Goal: Navigation & Orientation: Find specific page/section

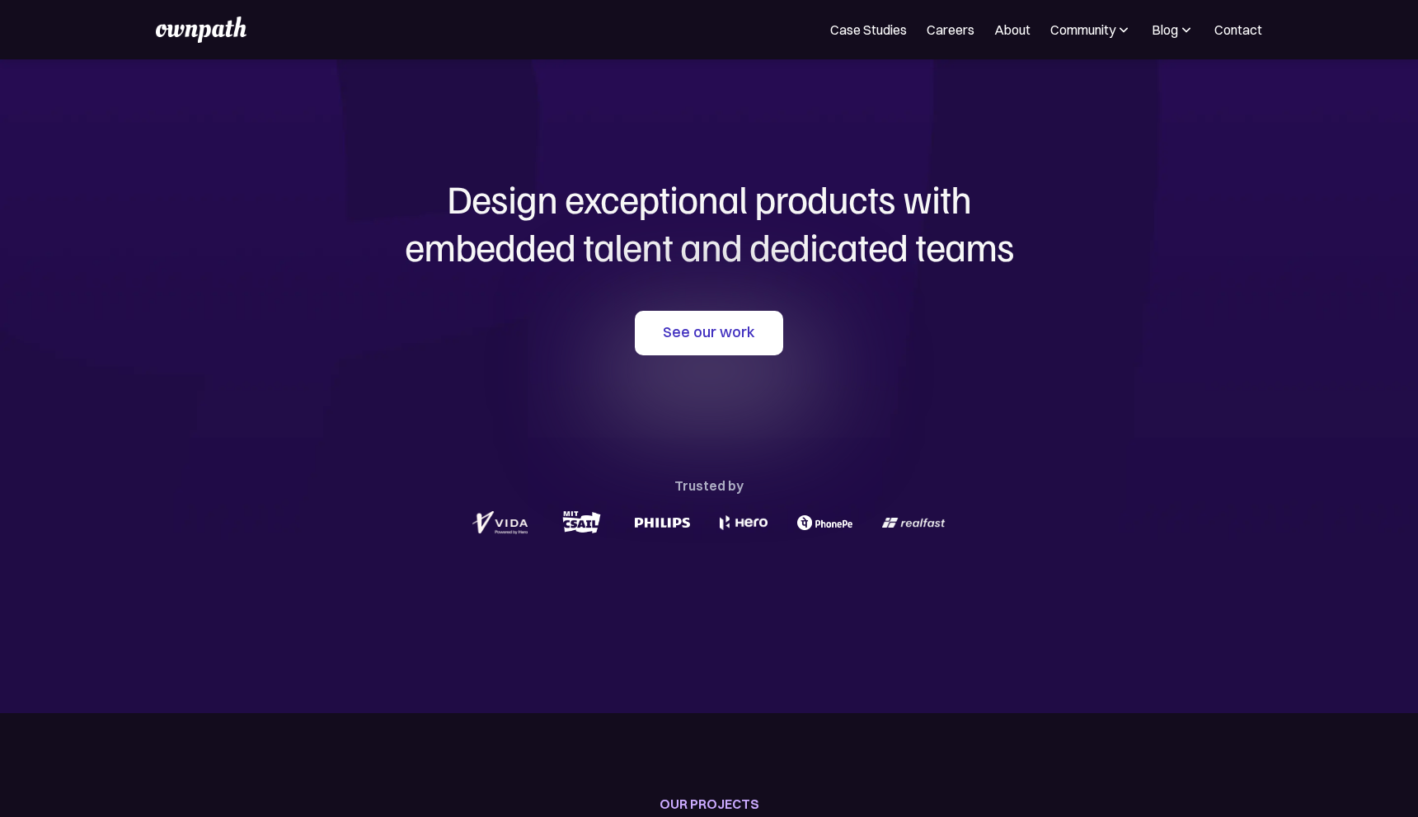
click at [1224, 29] on link "Contact" at bounding box center [1238, 30] width 48 height 20
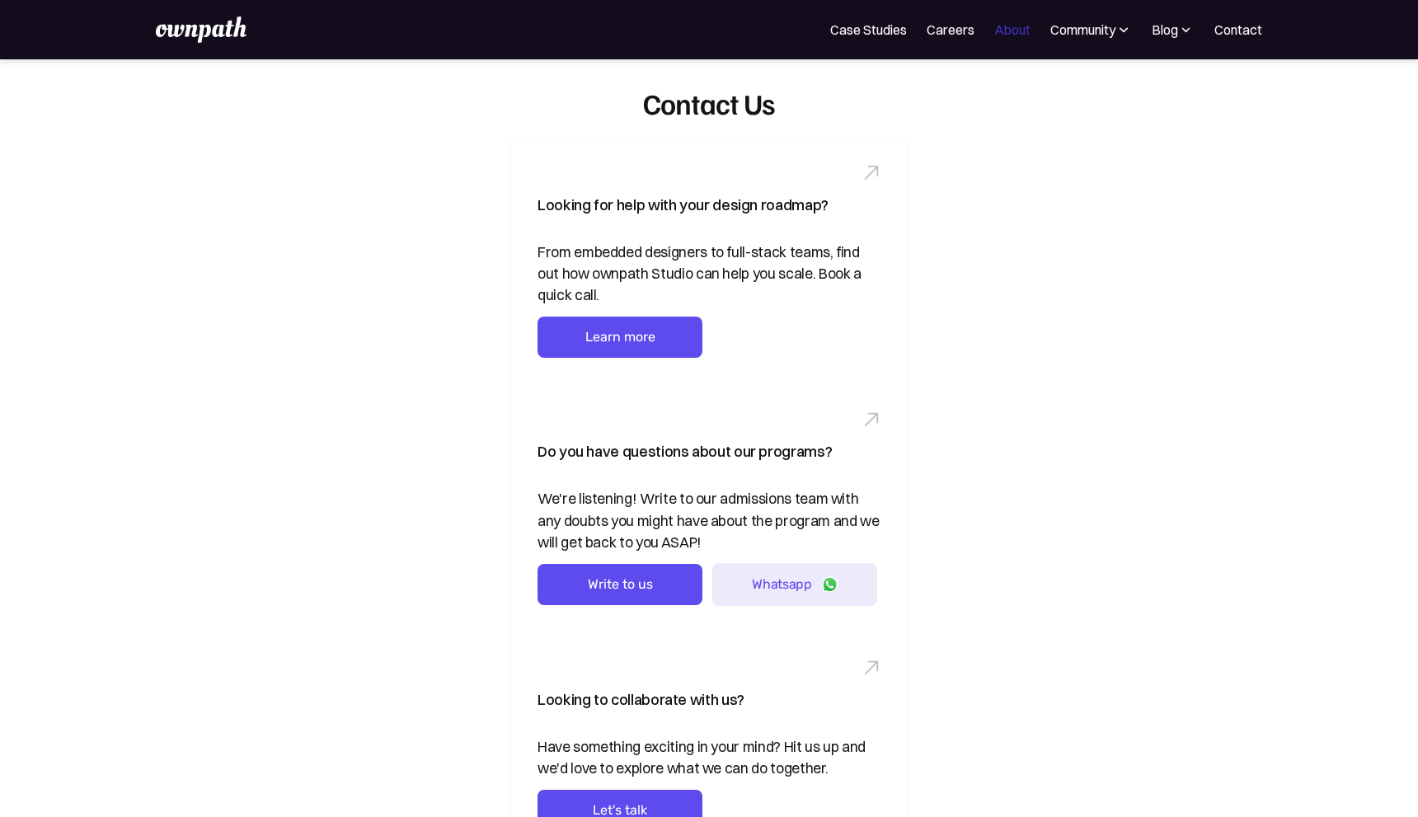
click at [997, 31] on link "About" at bounding box center [1012, 30] width 36 height 20
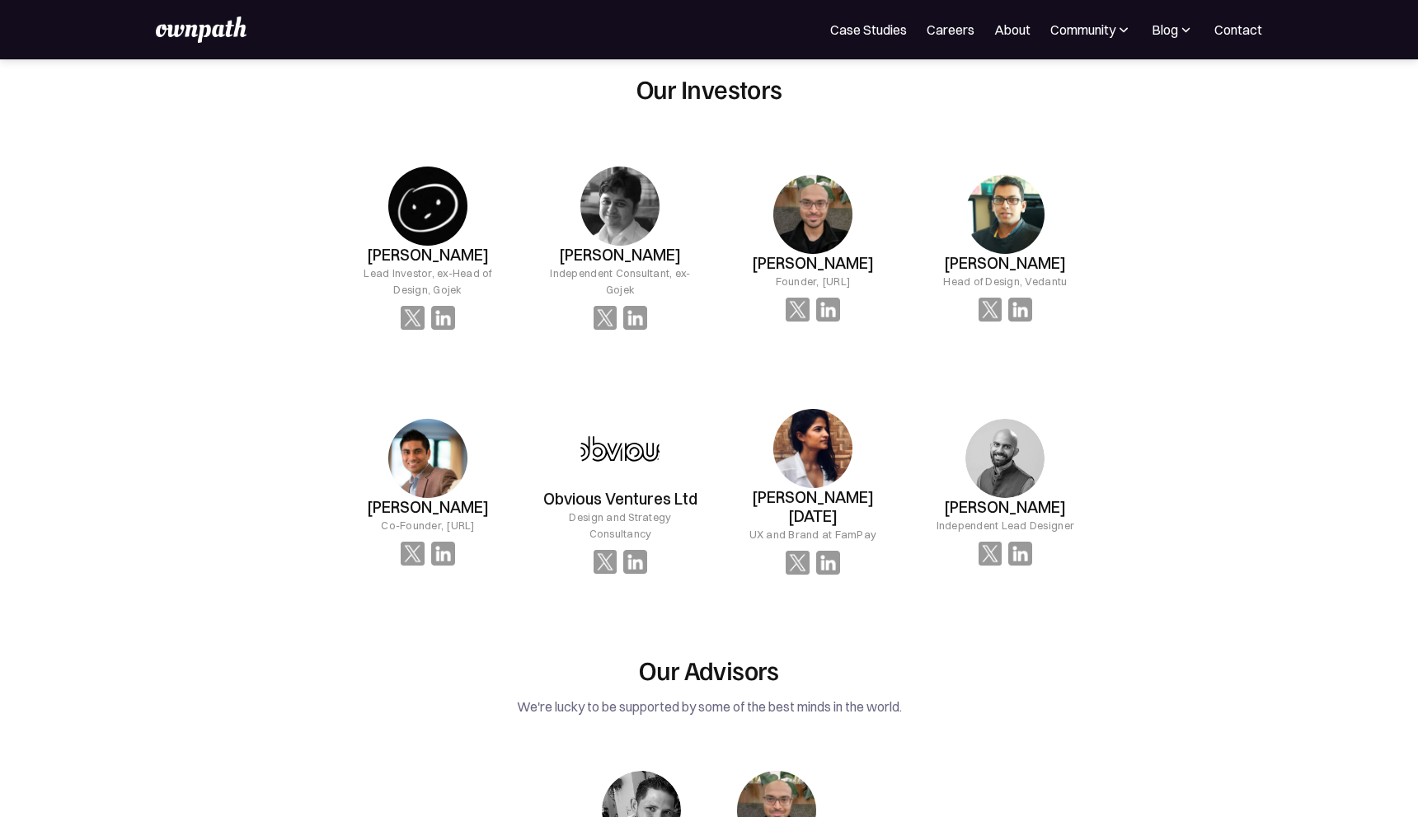
scroll to position [1093, 0]
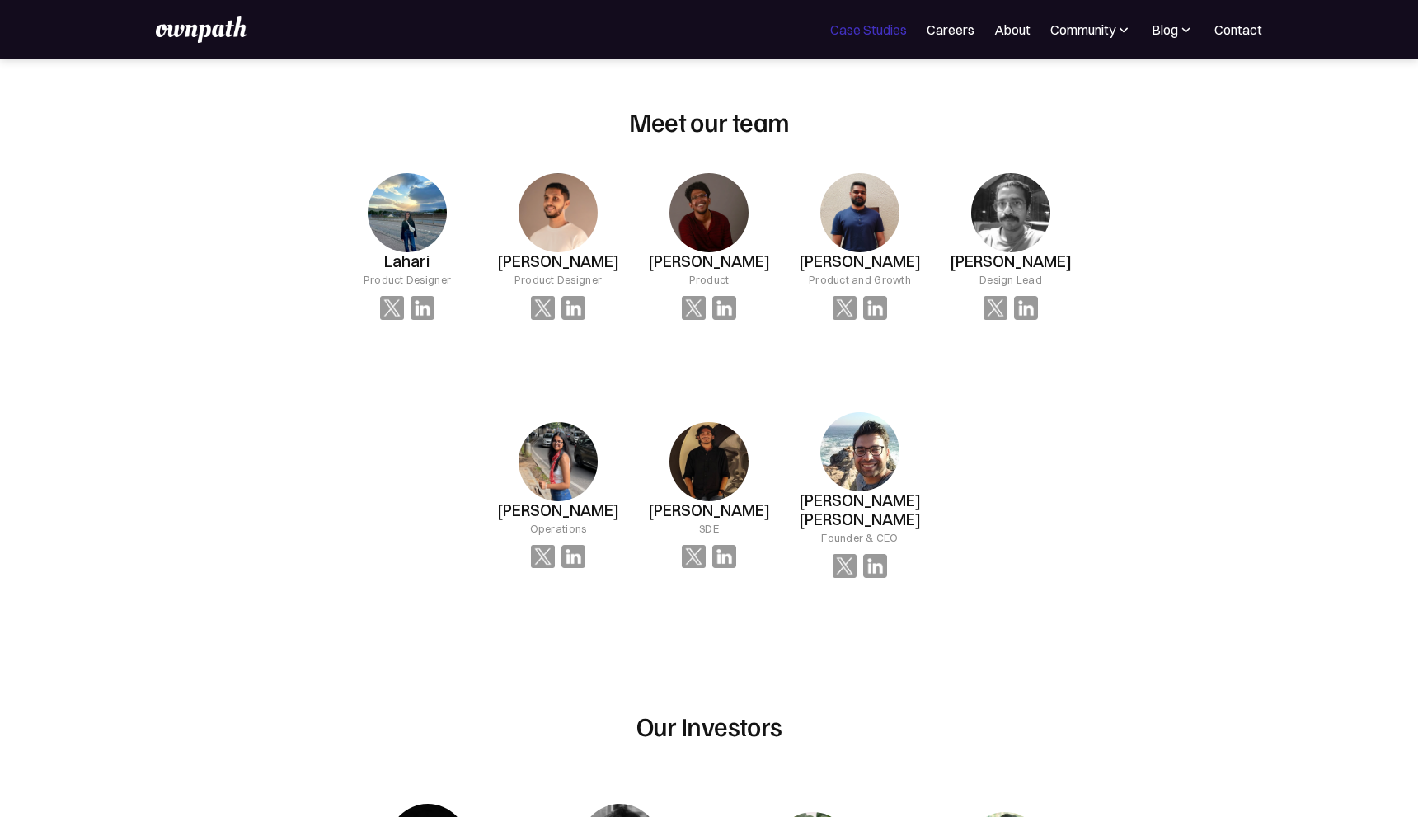
click at [862, 28] on link "Case Studies" at bounding box center [868, 30] width 77 height 20
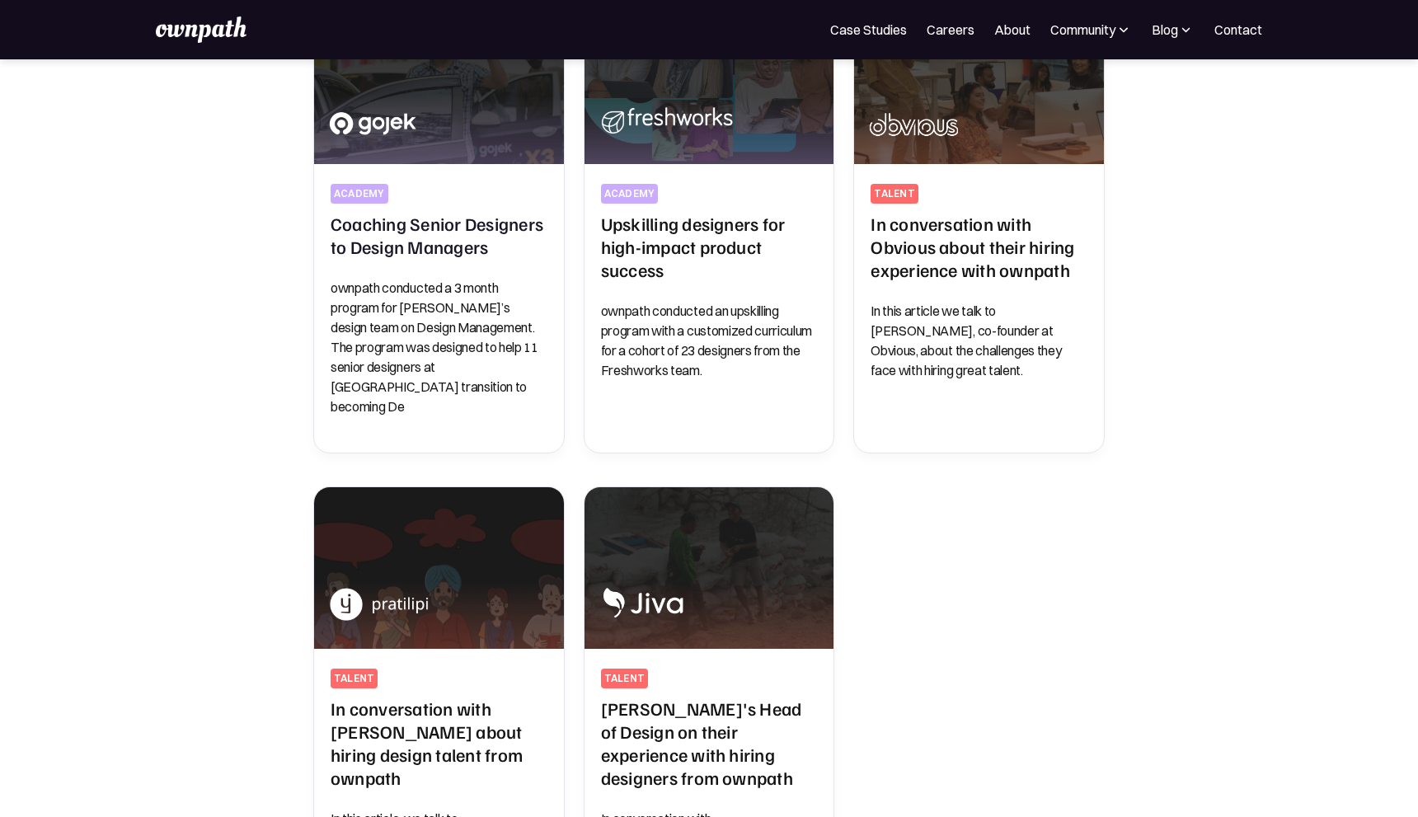
scroll to position [476, 0]
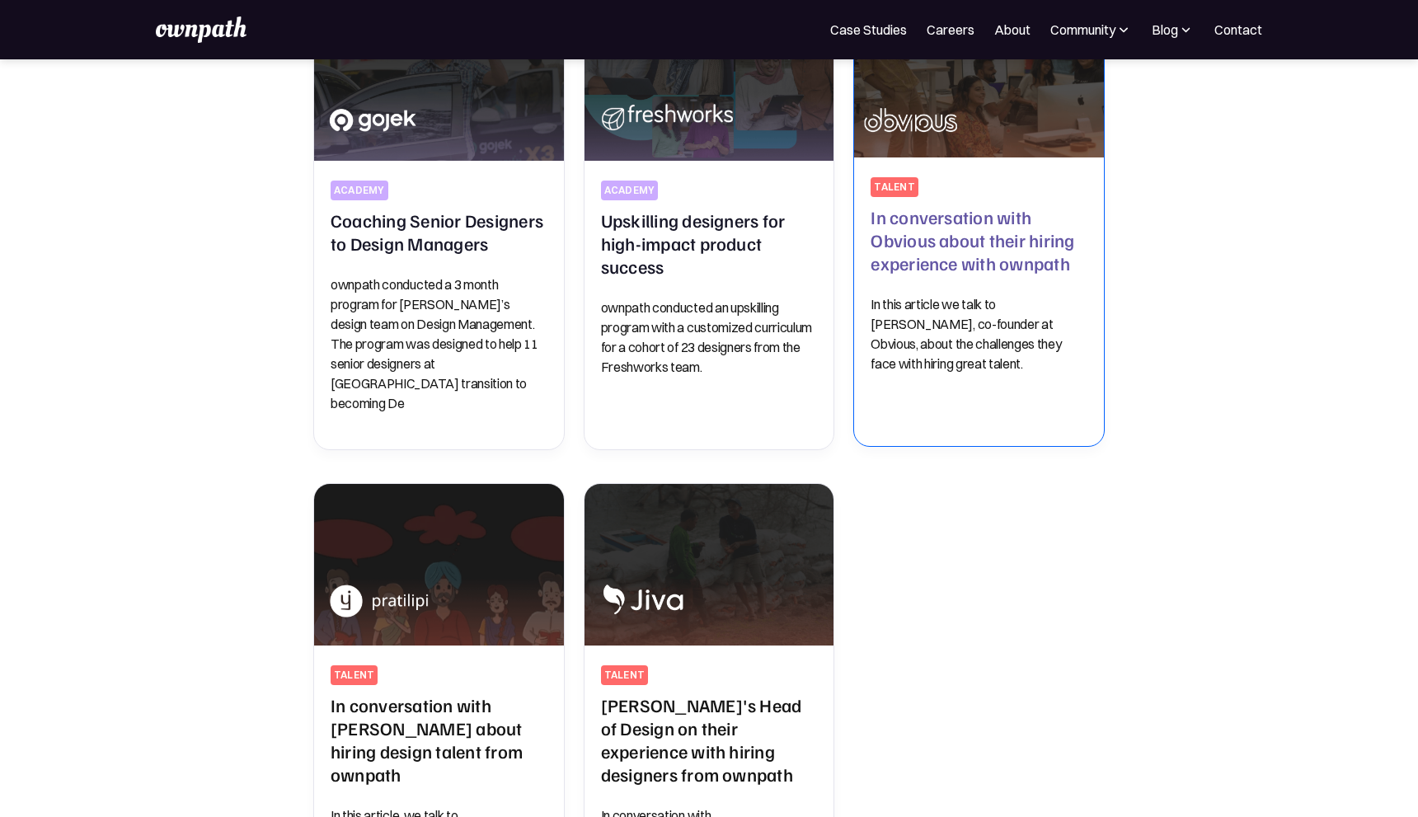
click at [941, 226] on h2 "In conversation with Obvious about their hiring experience with ownpath" at bounding box center [978, 239] width 217 height 69
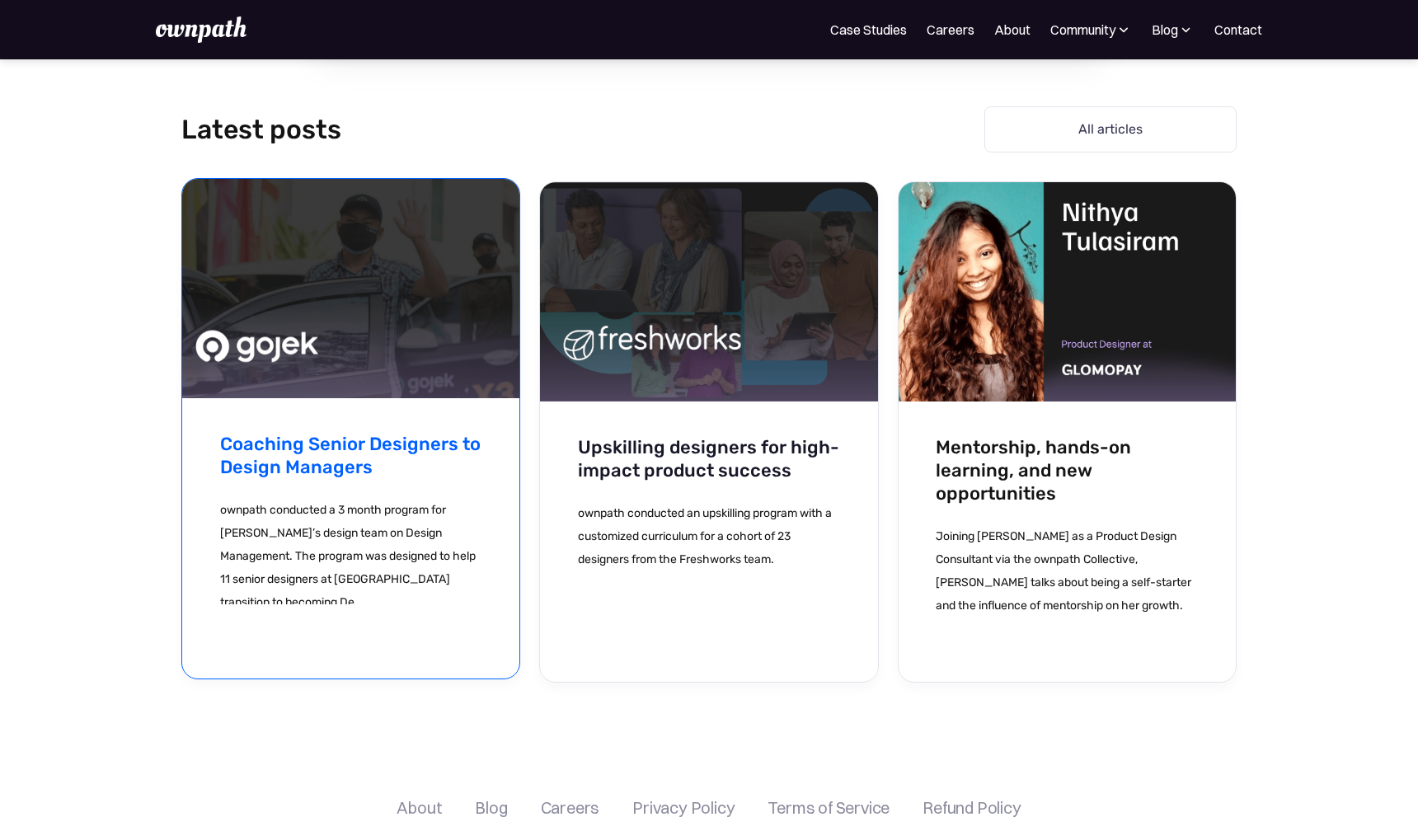
scroll to position [3149, 0]
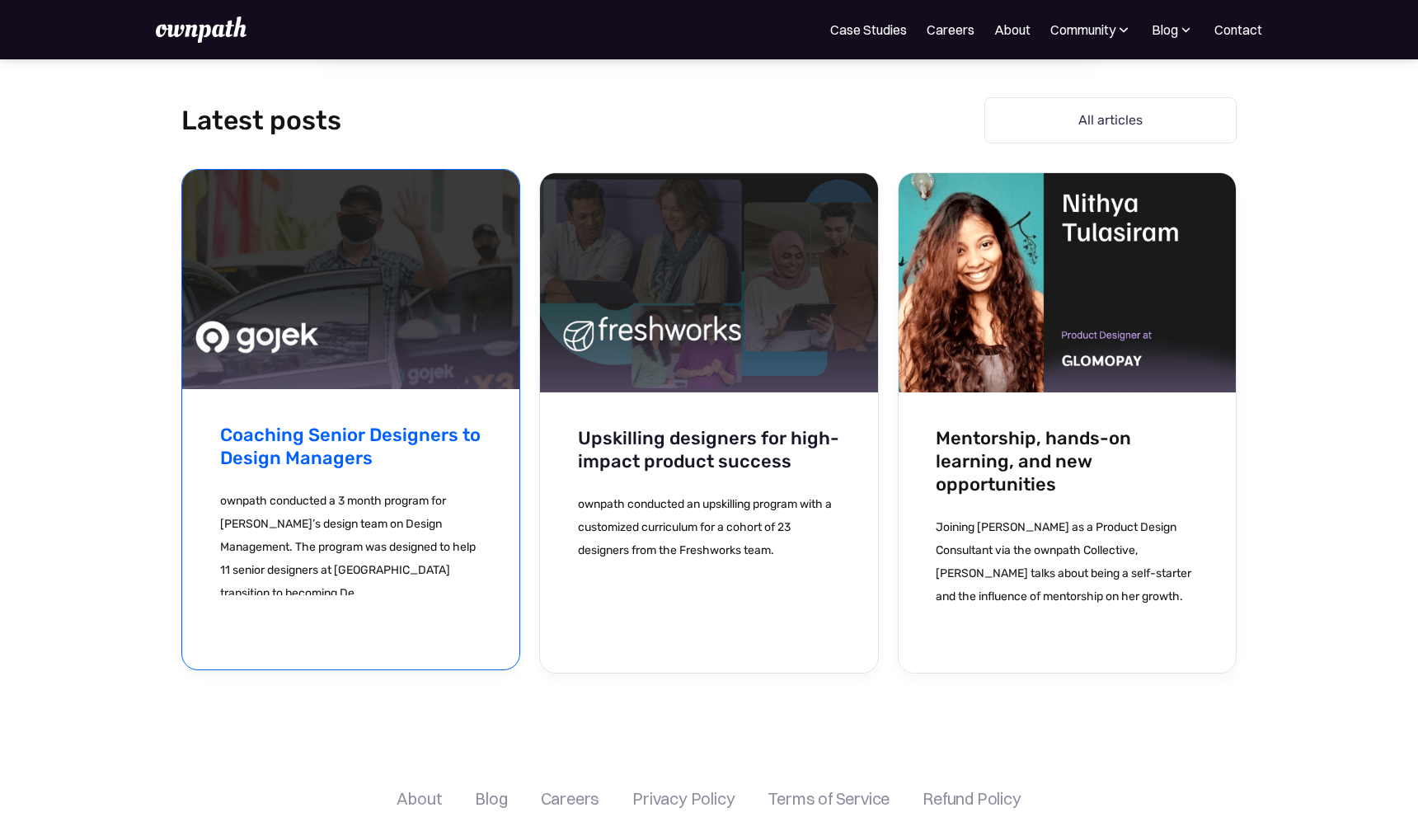
click at [273, 434] on h3 "Coaching Senior Designers to Design Managers" at bounding box center [351, 447] width 262 height 46
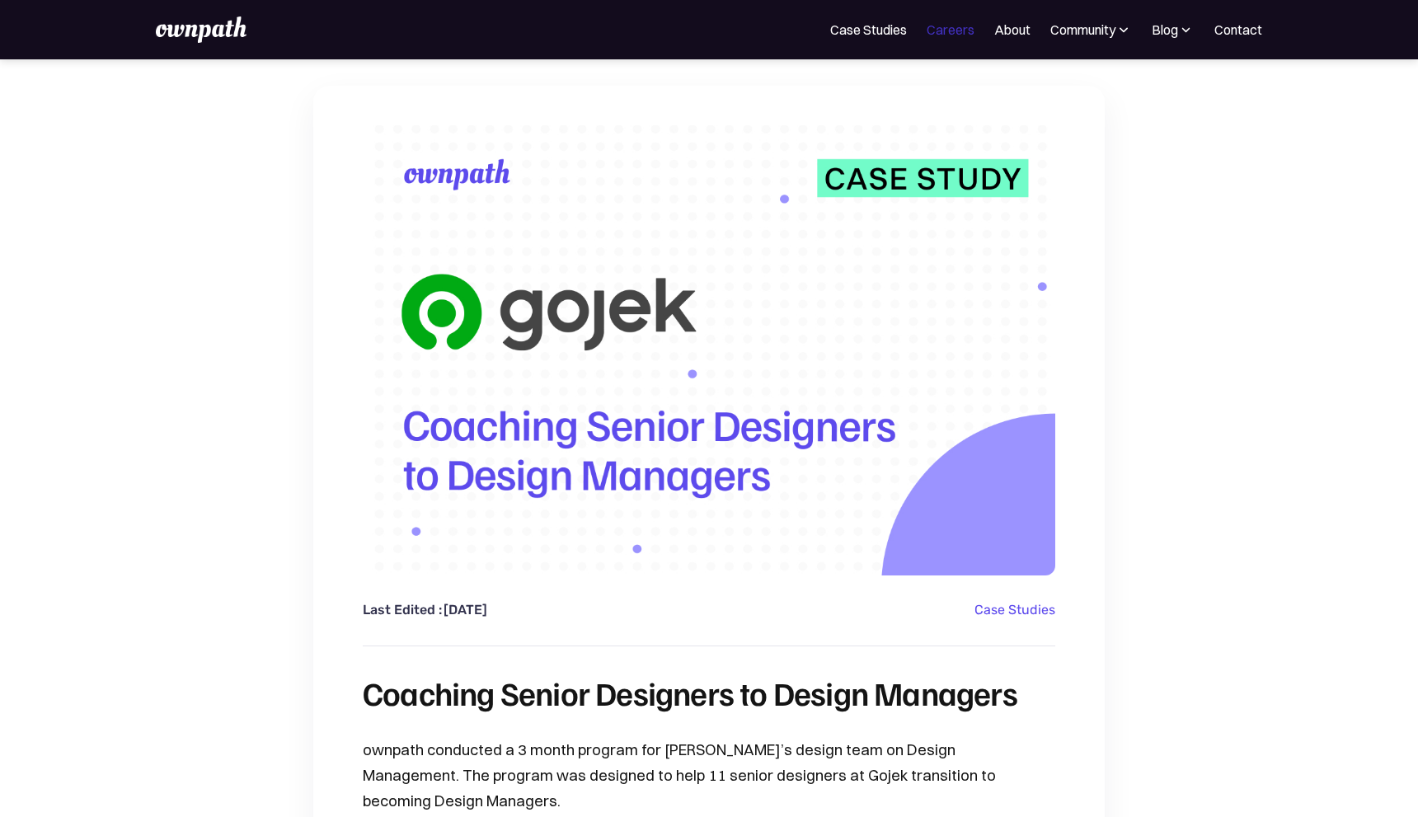
click at [944, 29] on link "Careers" at bounding box center [951, 30] width 48 height 20
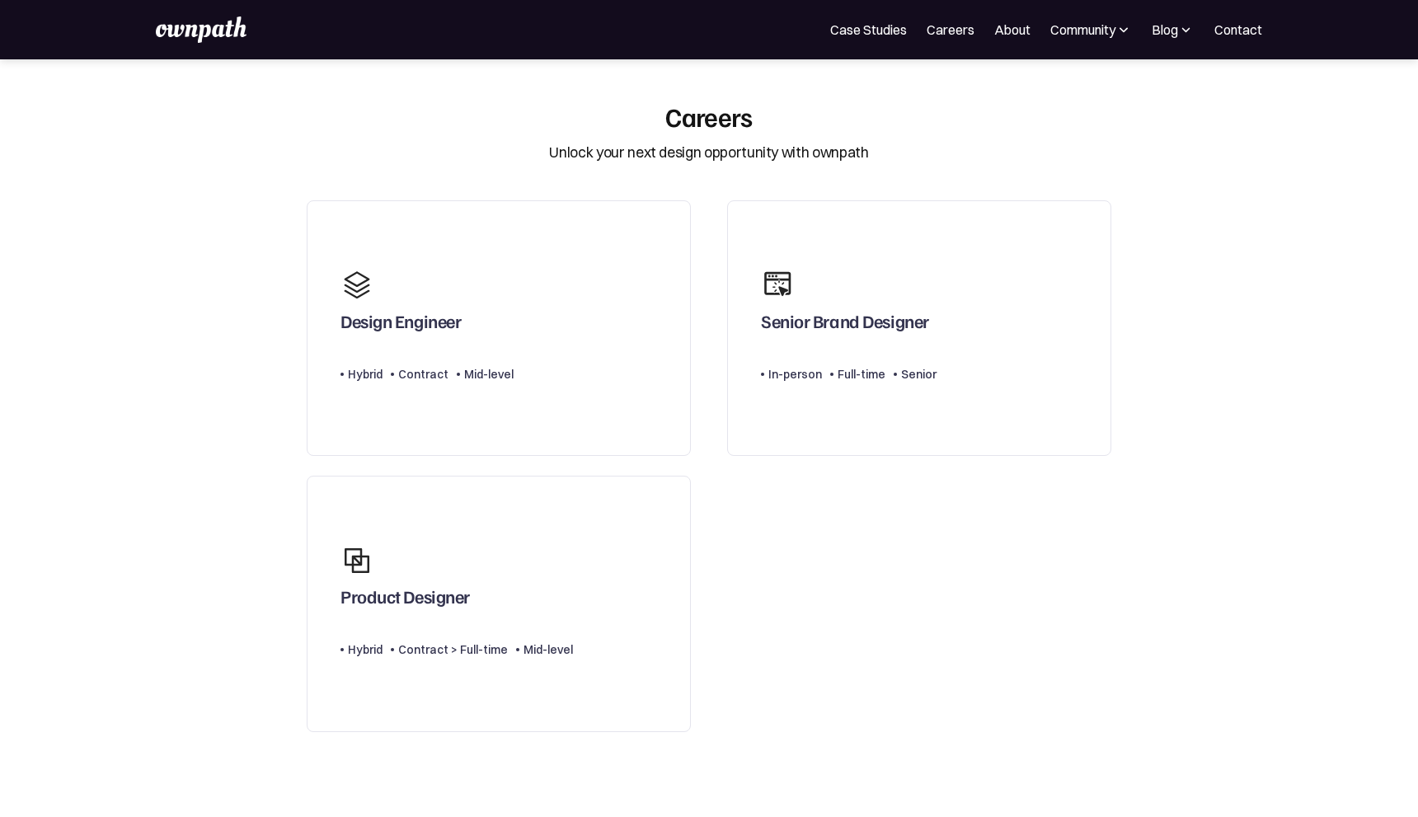
click at [887, 614] on div "Design Engineer Type Level Hybrid Contract Mid-level Senior Brand Designer Type…" at bounding box center [709, 465] width 841 height 551
click at [1075, 34] on div "Community" at bounding box center [1082, 30] width 65 height 20
click at [1050, 85] on div "Events" at bounding box center [1054, 90] width 62 height 20
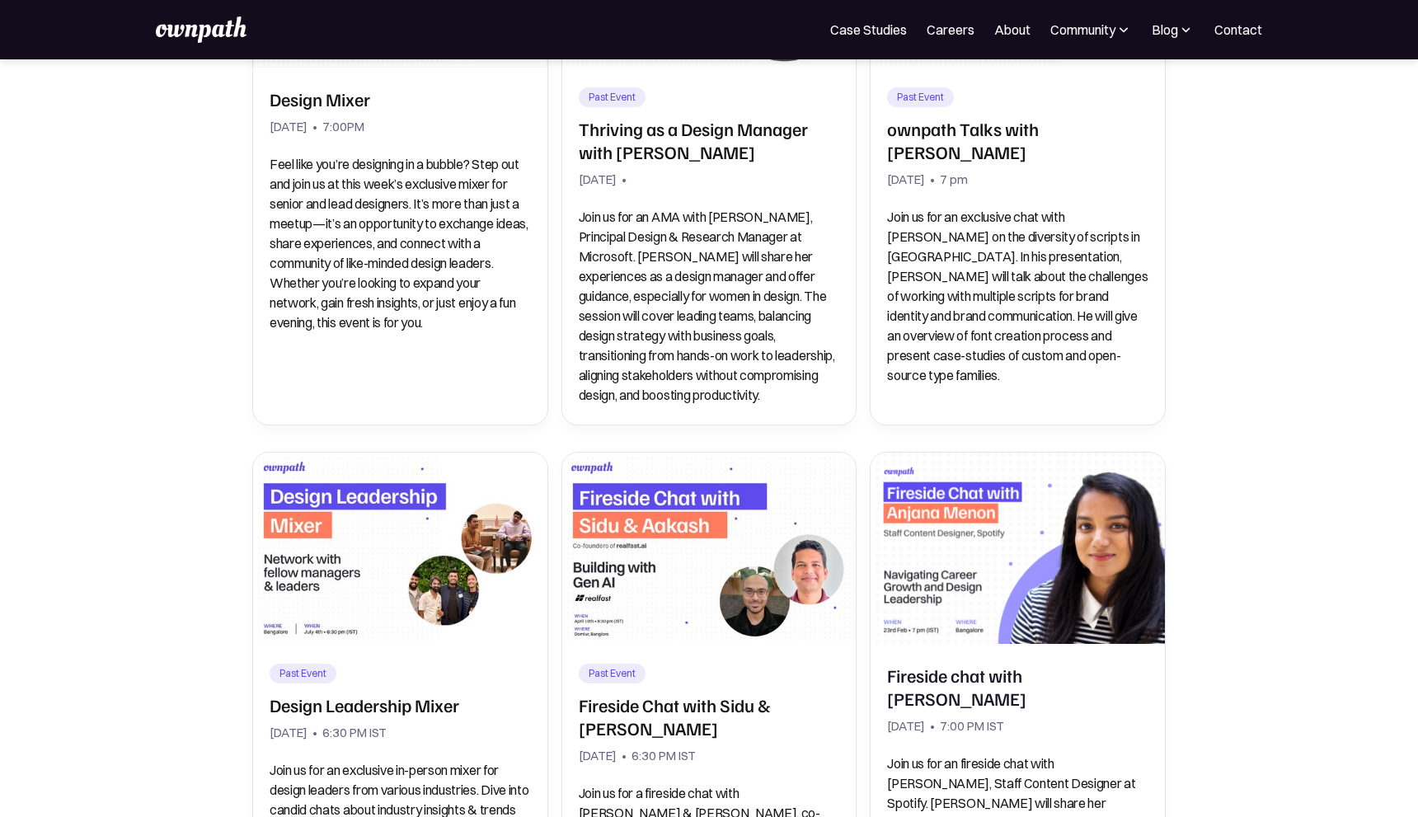
scroll to position [406, 0]
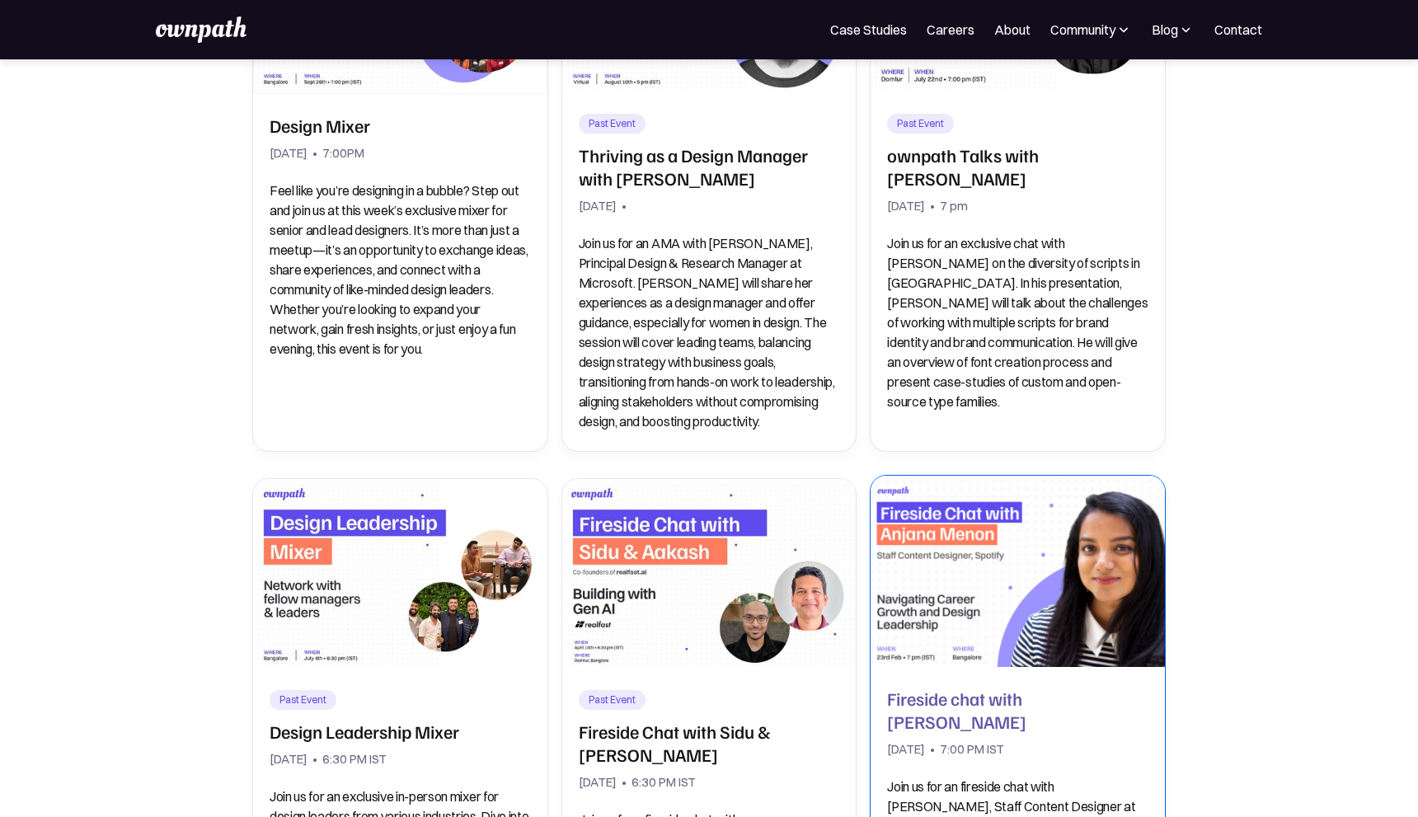
click at [967, 607] on img at bounding box center [1017, 571] width 308 height 200
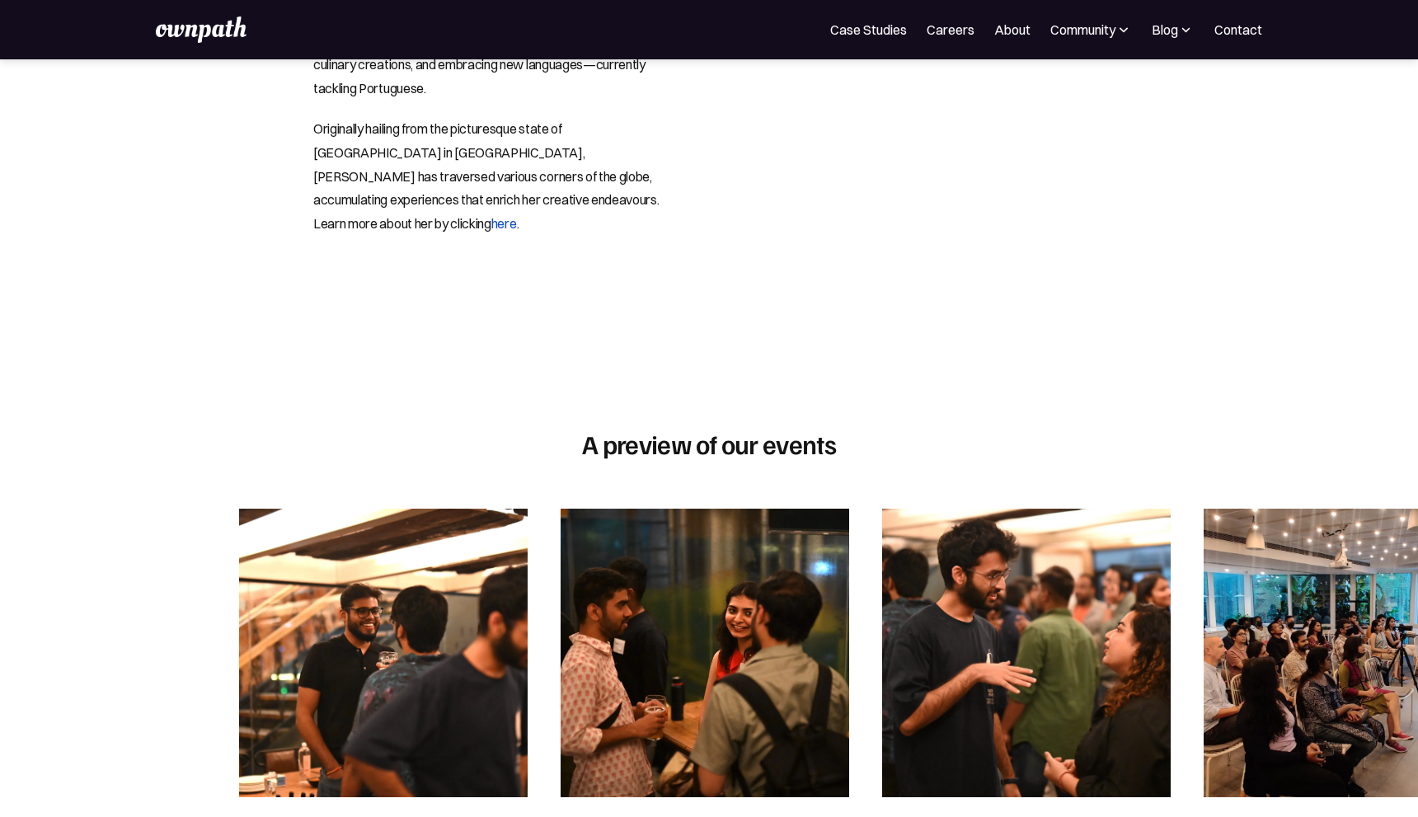
scroll to position [1127, 0]
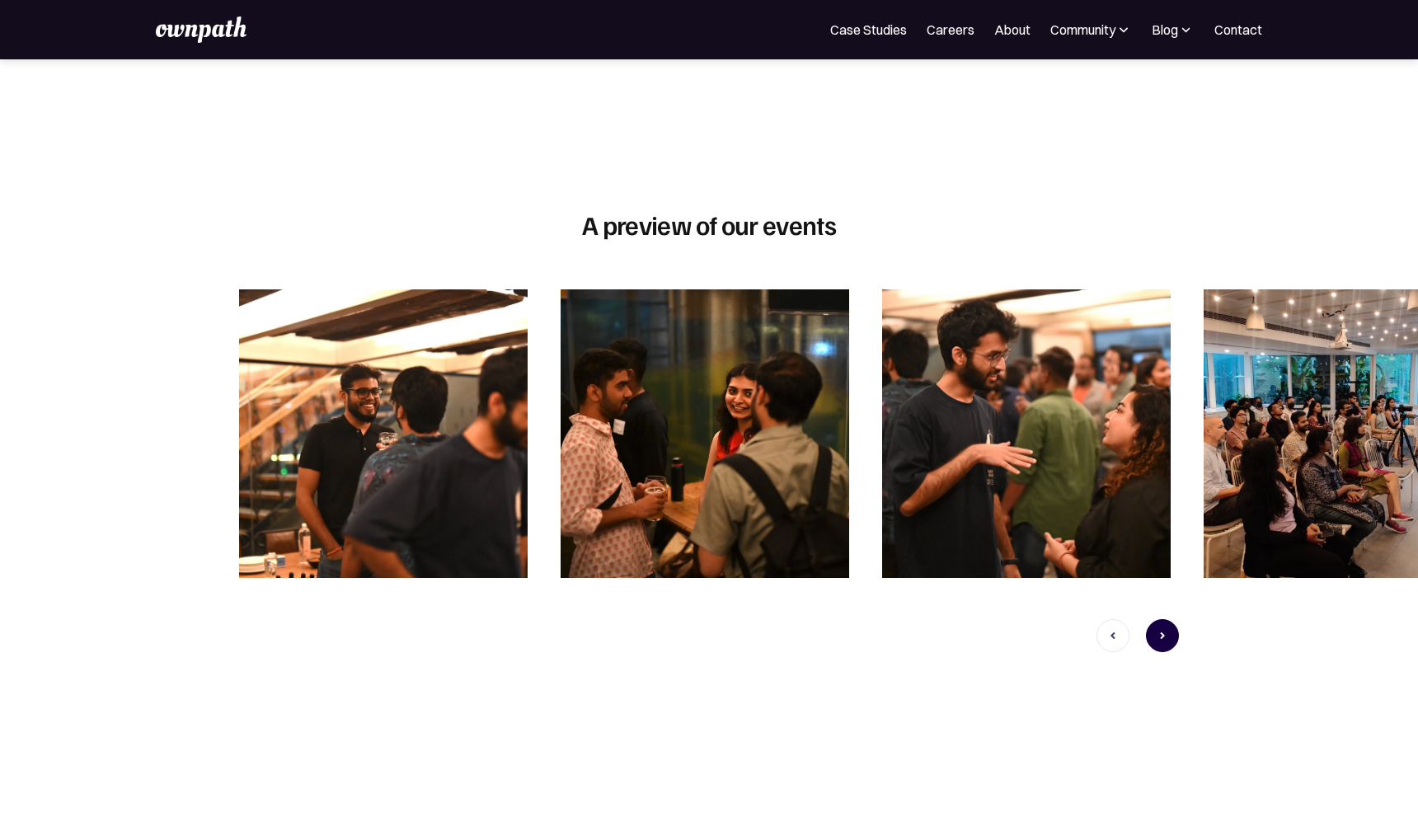
click at [1163, 615] on icon "next slide" at bounding box center [1162, 635] width 20 height 346
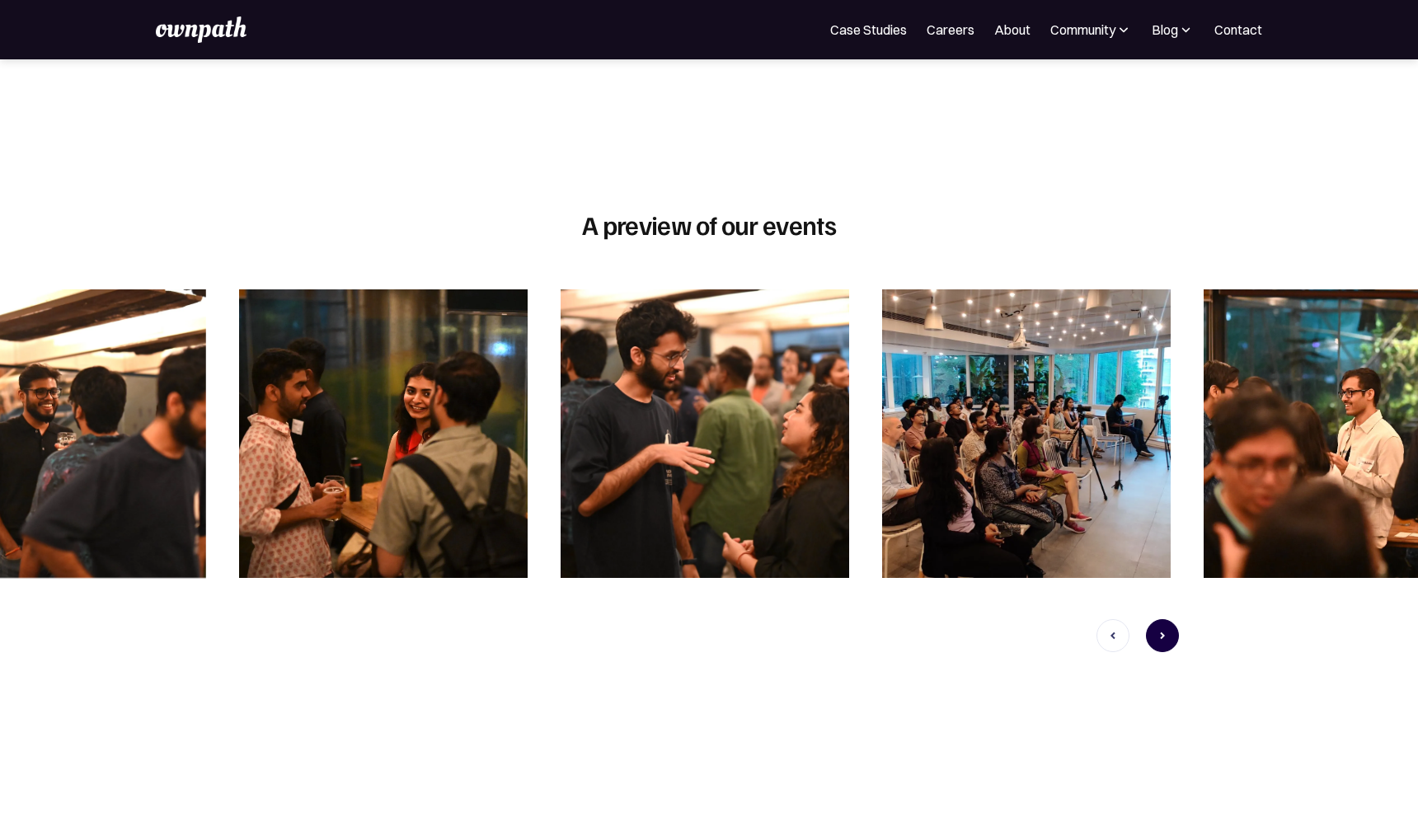
click at [1163, 615] on icon "next slide" at bounding box center [1162, 635] width 20 height 346
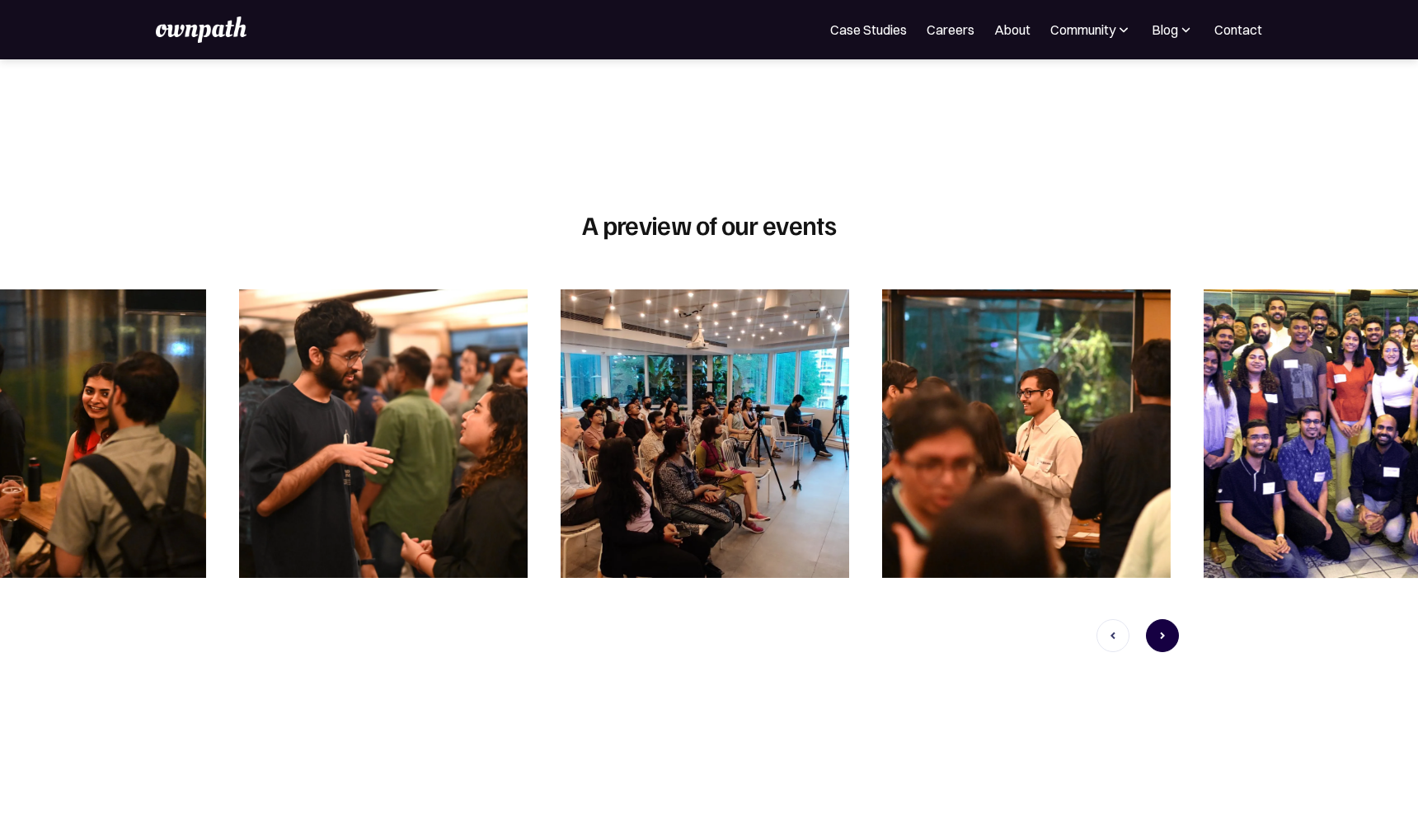
click at [1163, 615] on icon "next slide" at bounding box center [1162, 635] width 20 height 346
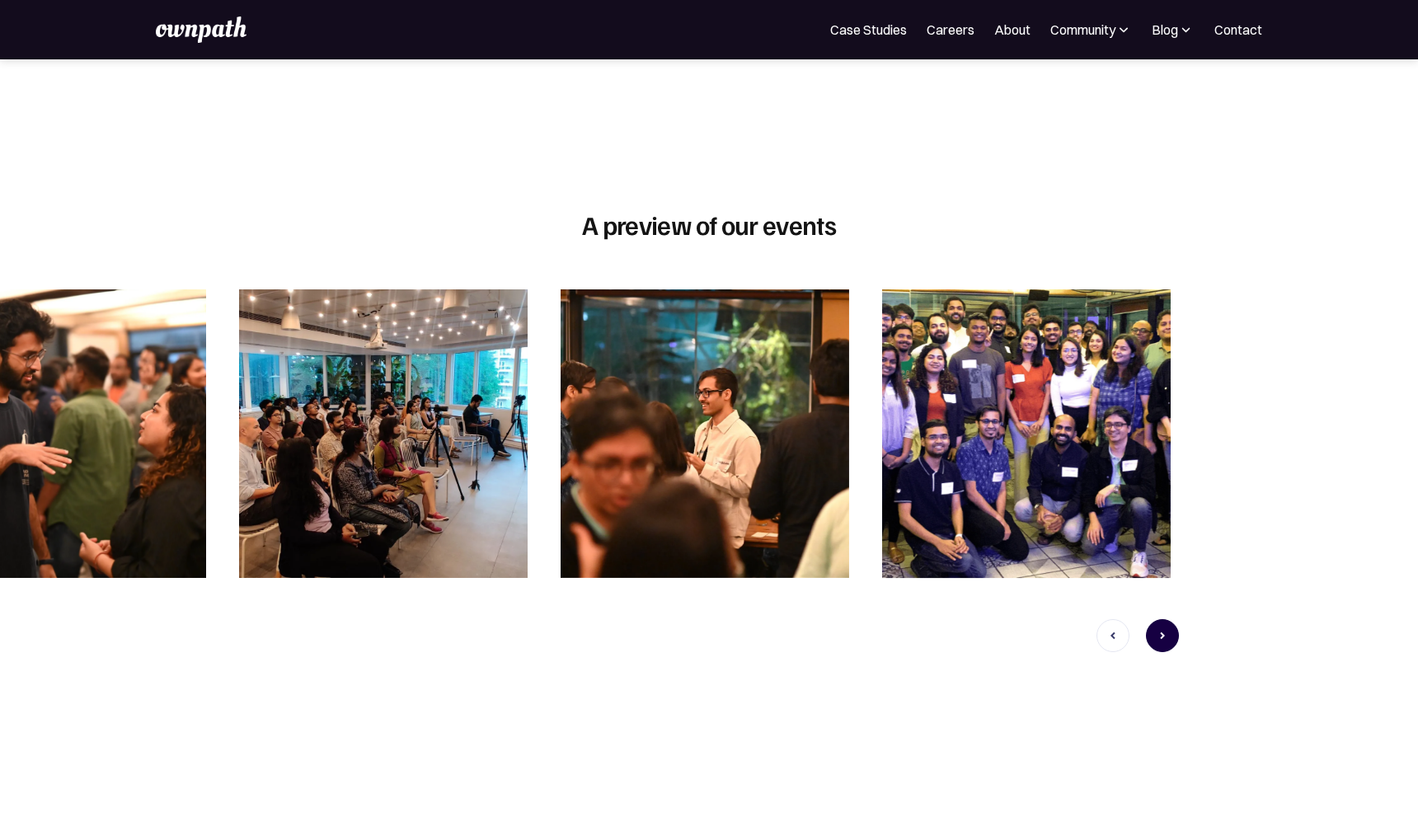
click at [1163, 615] on icon "next slide" at bounding box center [1162, 635] width 20 height 346
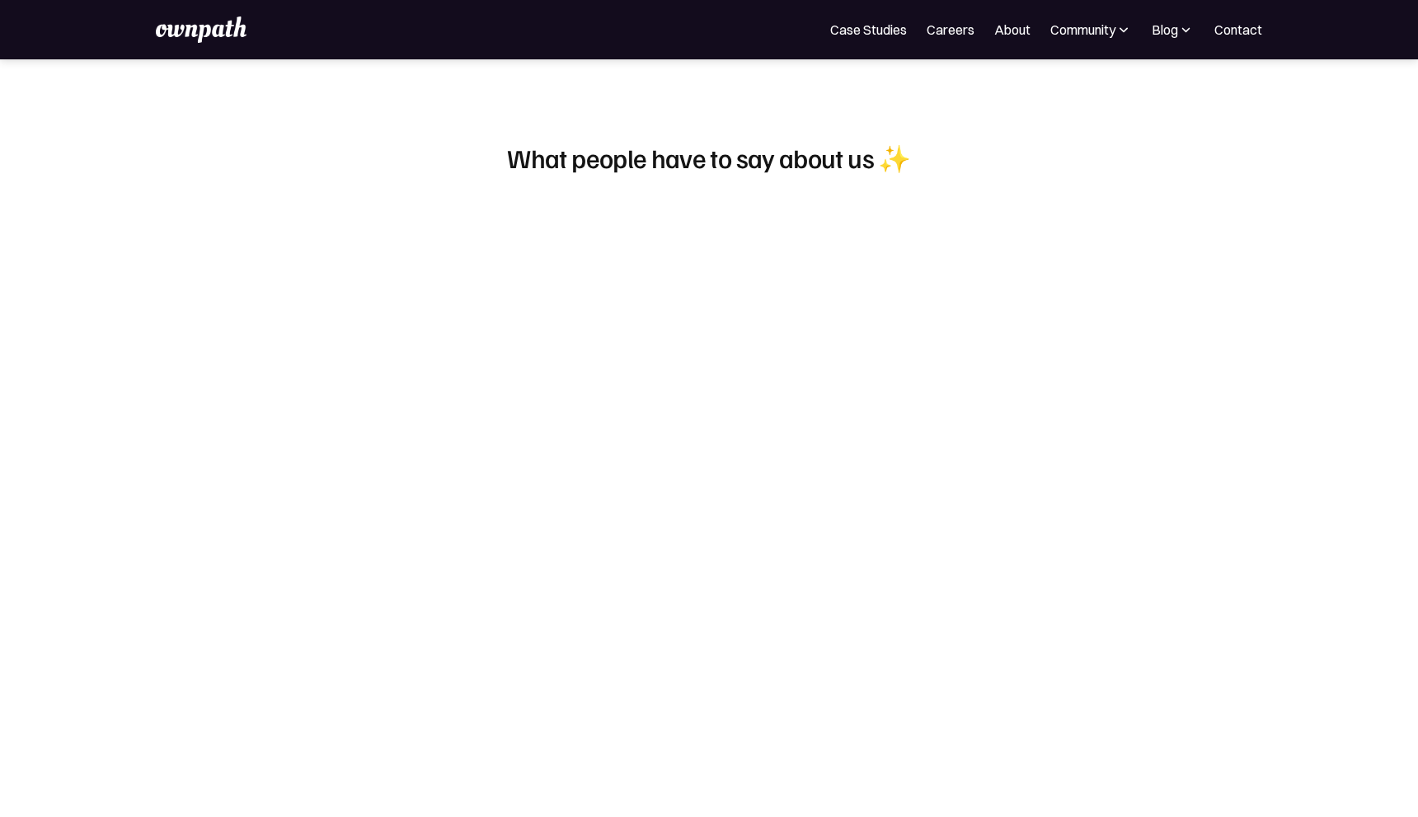
scroll to position [1806, 0]
click at [717, 677] on div at bounding box center [819, 489] width 206 height 561
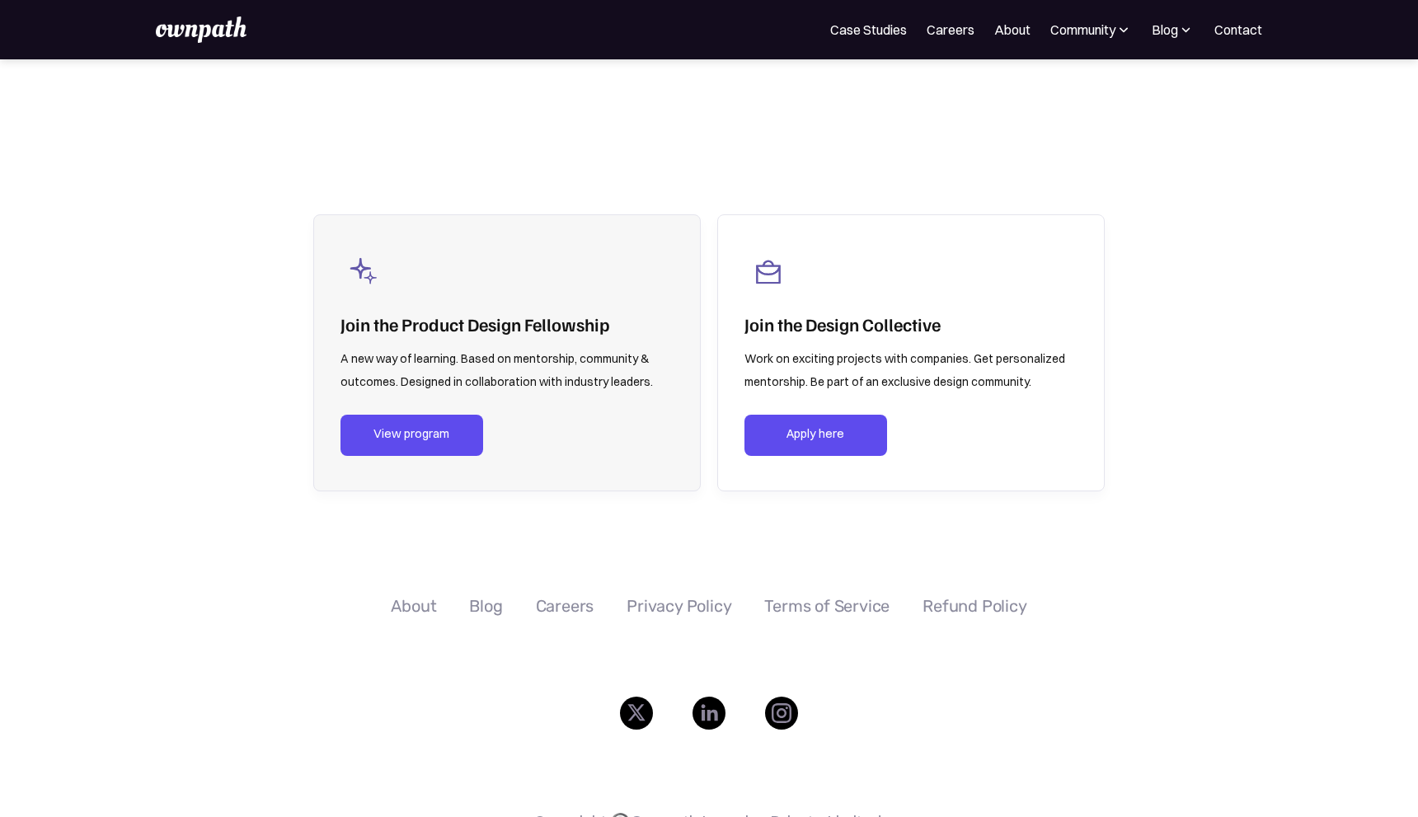
scroll to position [2536, 0]
